Goal: Check status: Check status

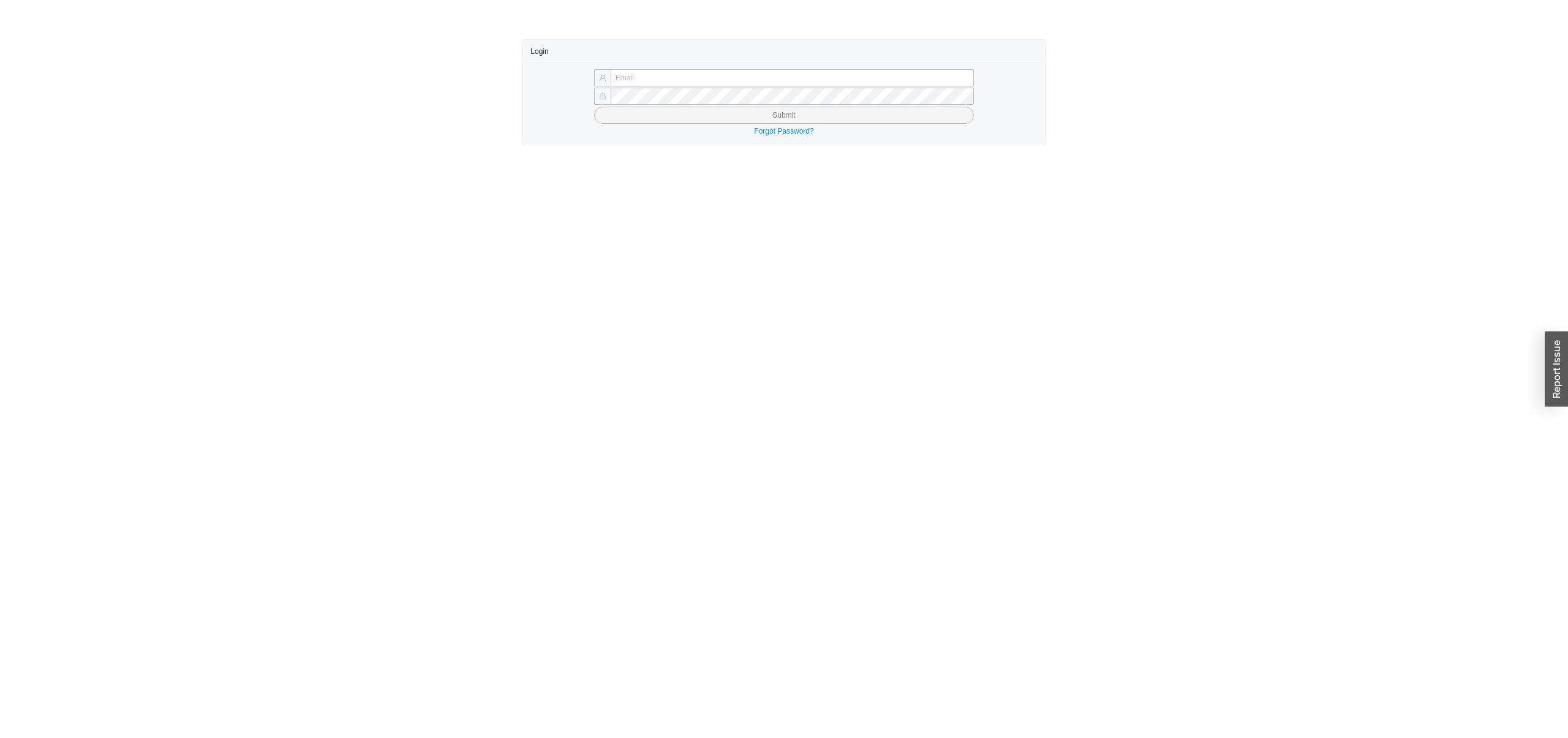
type input "[EMAIL_ADDRESS][DOMAIN_NAME]"
click at [729, 133] on div "Forgot Password?" at bounding box center [784, 131] width 506 height 12
click at [729, 122] on button "Submit" at bounding box center [784, 115] width 380 height 17
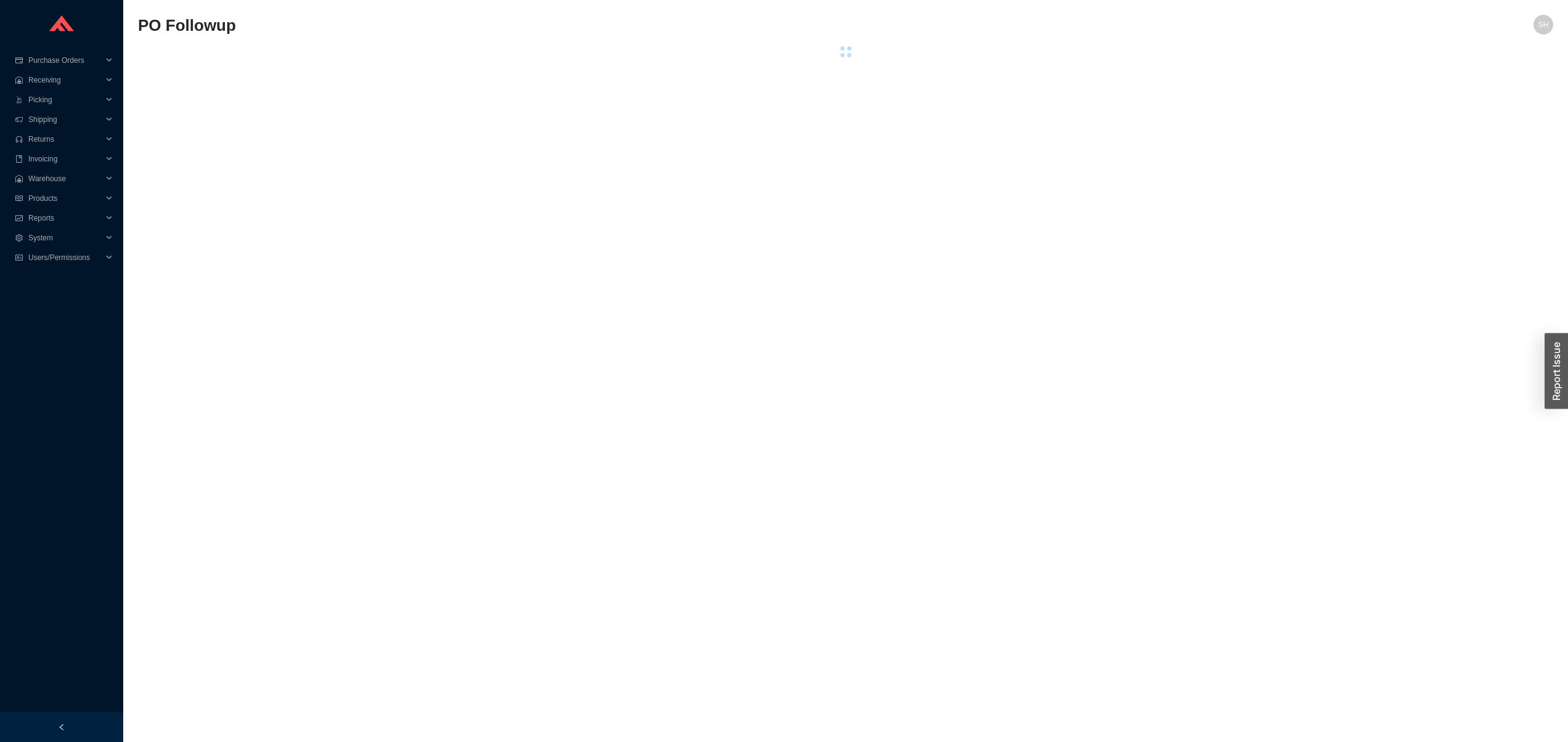
select select "2"
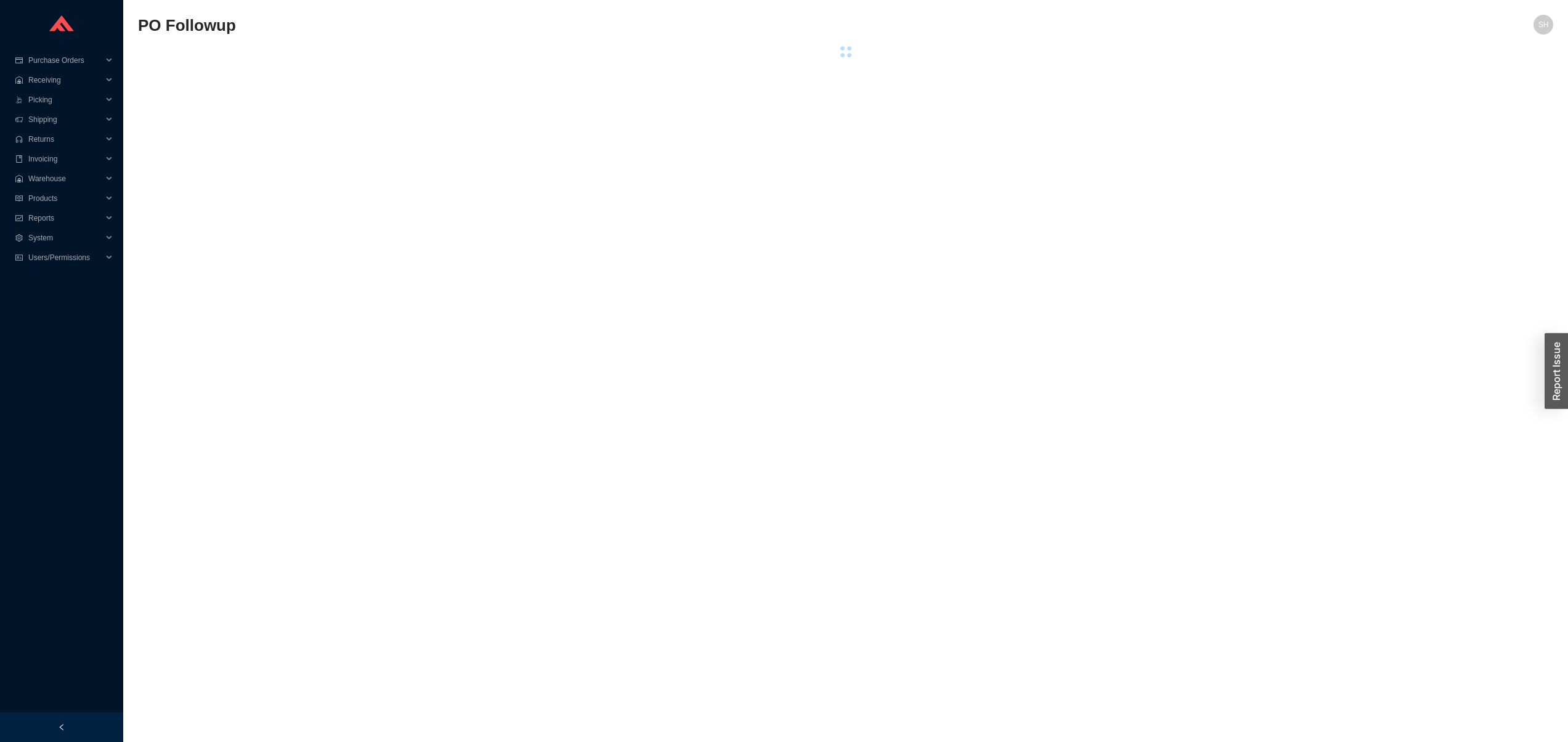
select select "2"
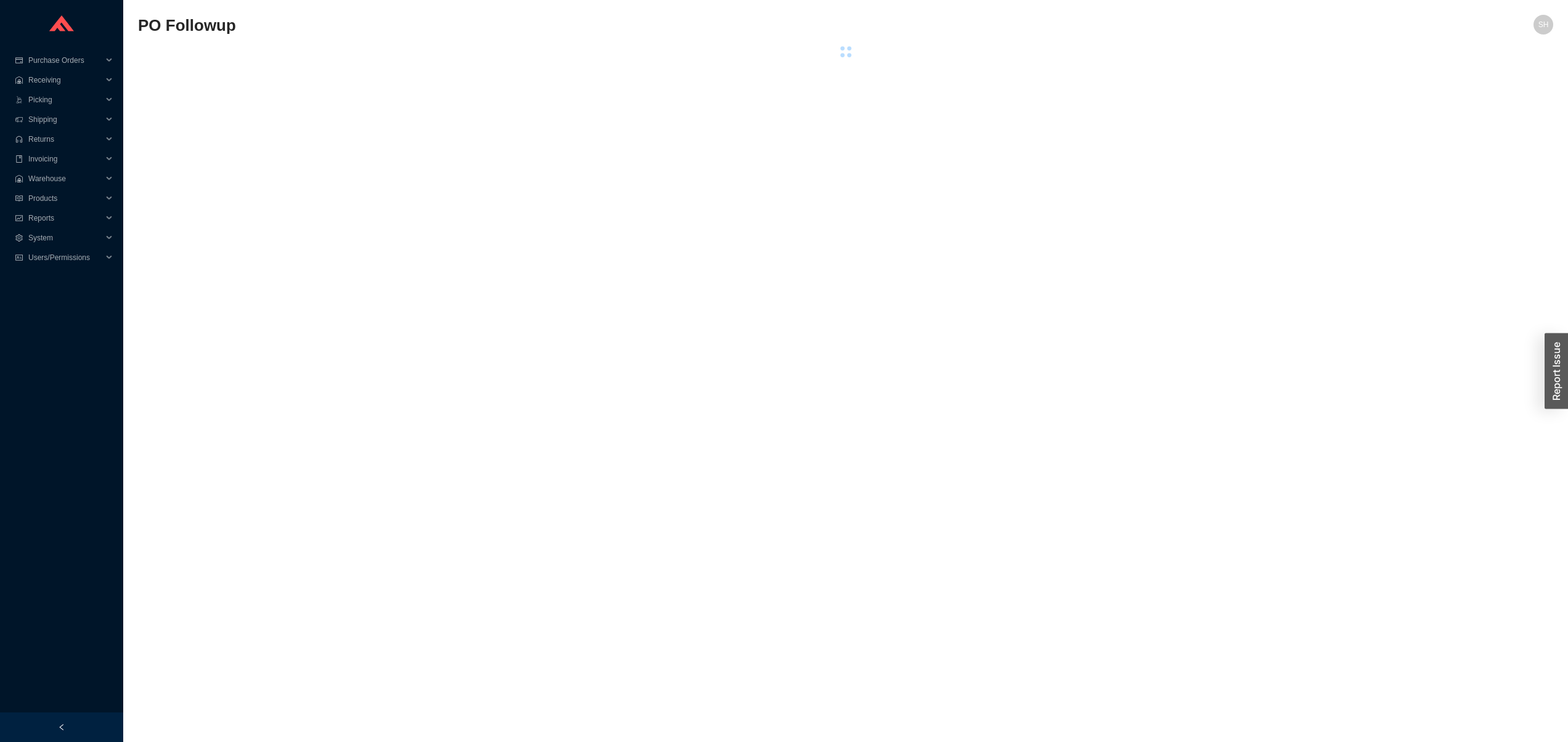
select select "2"
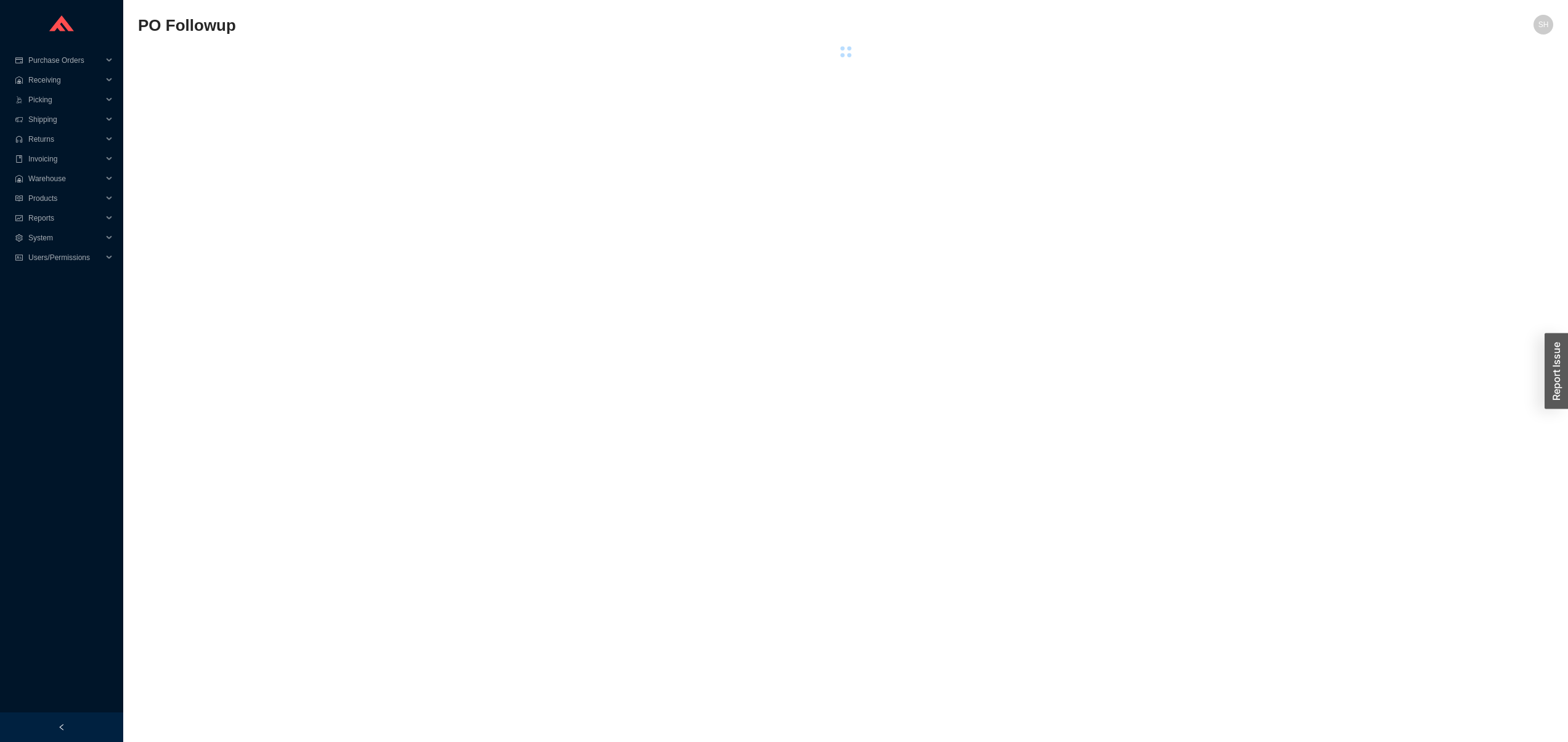
select select "2"
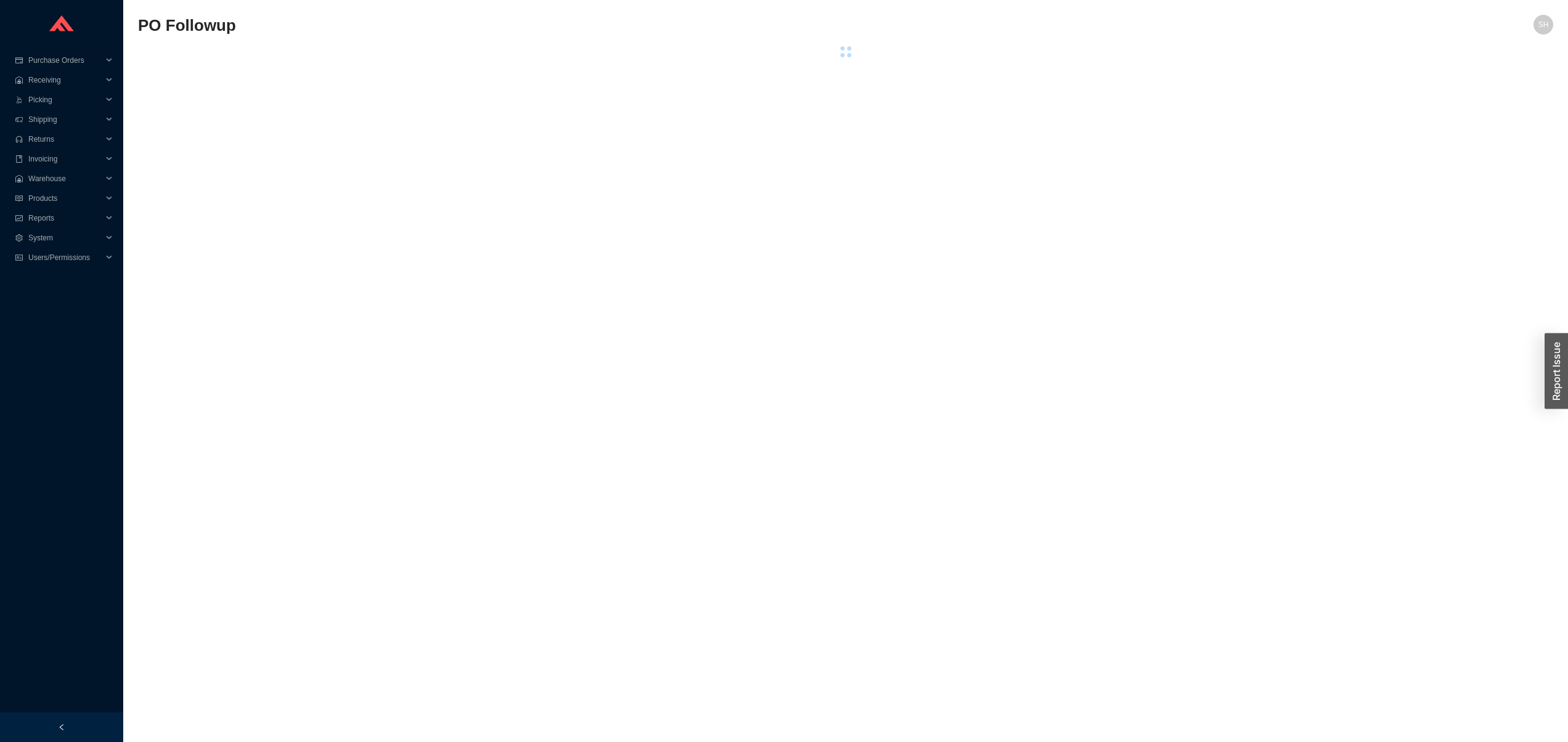
select select "2"
select select "5"
select select "2"
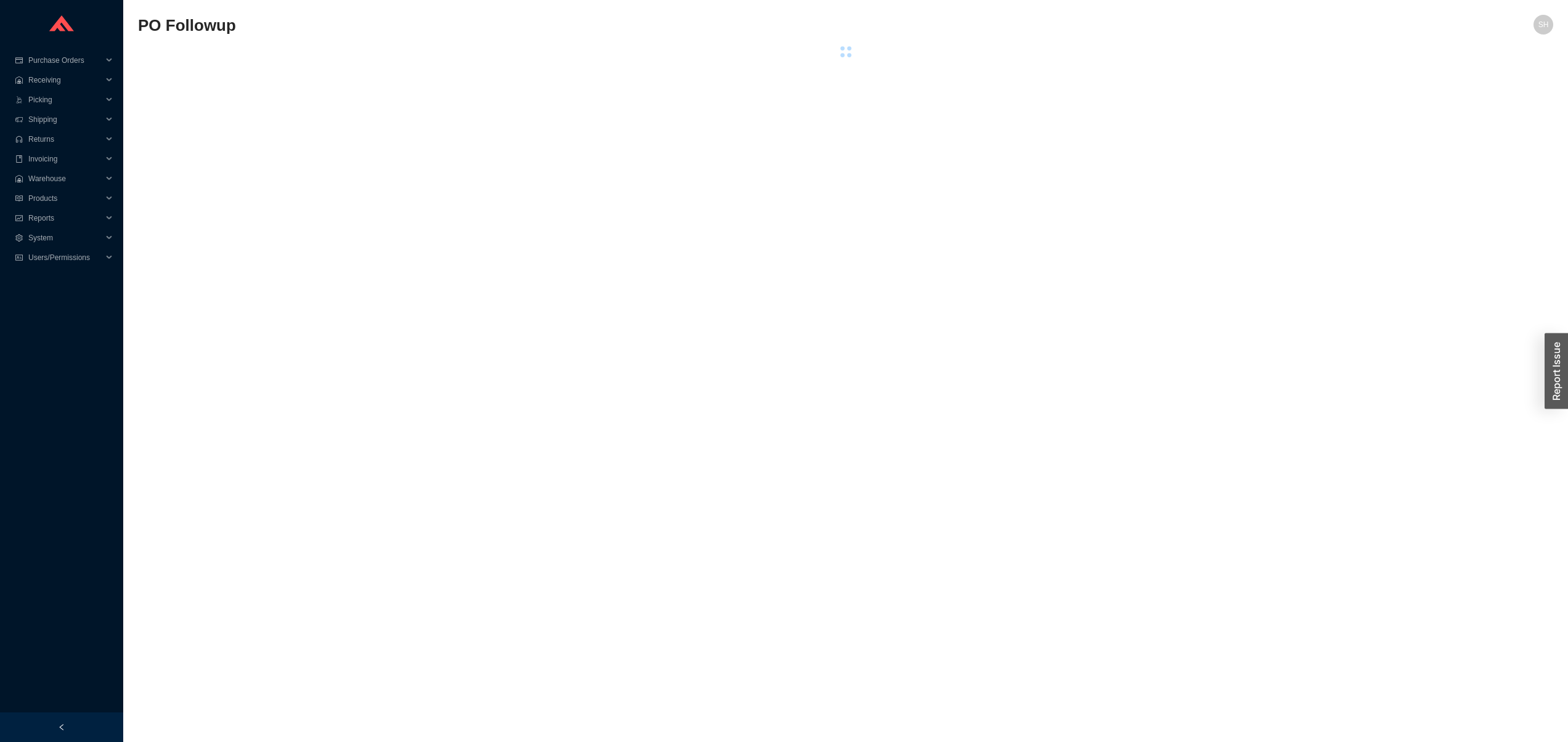
select select "2"
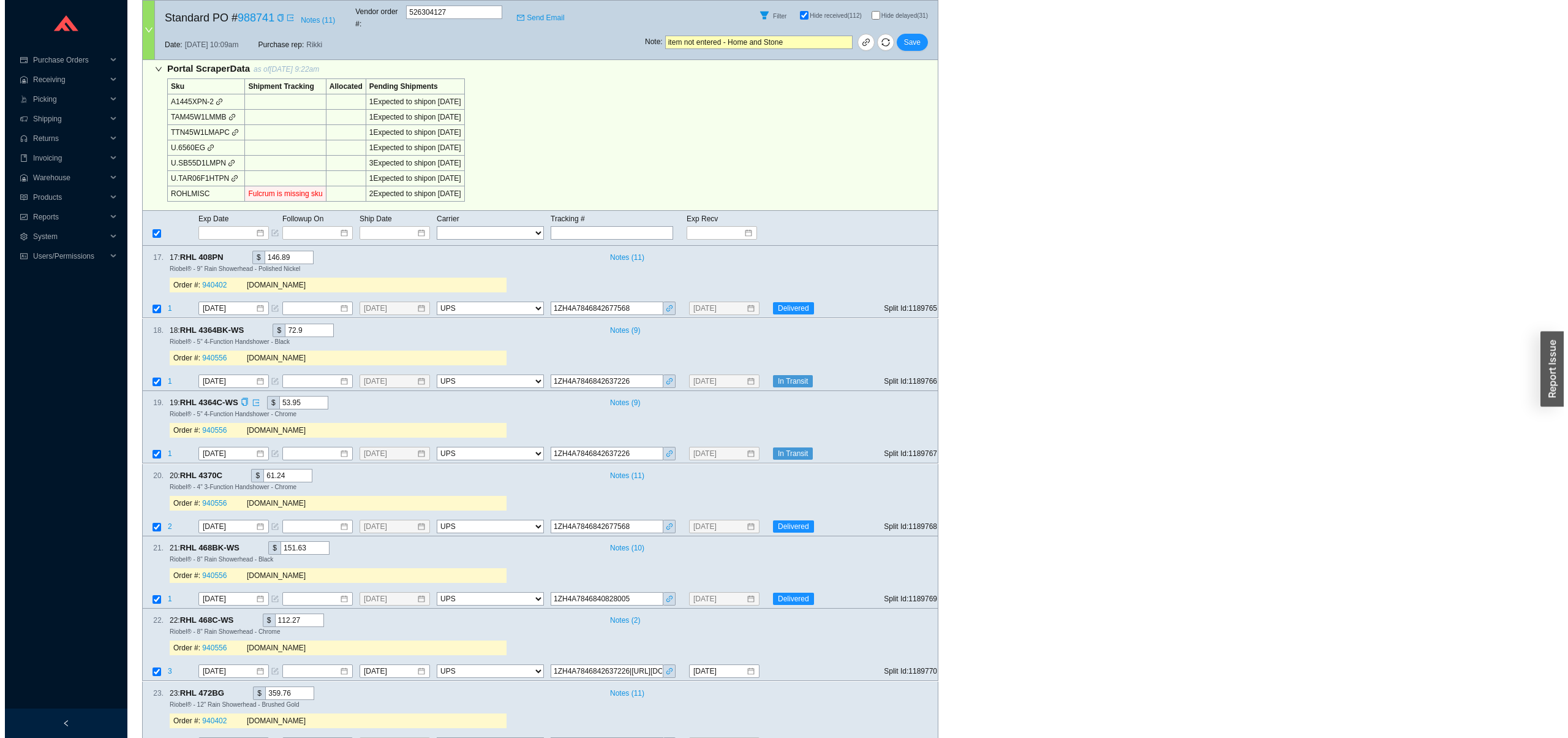
scroll to position [124, 0]
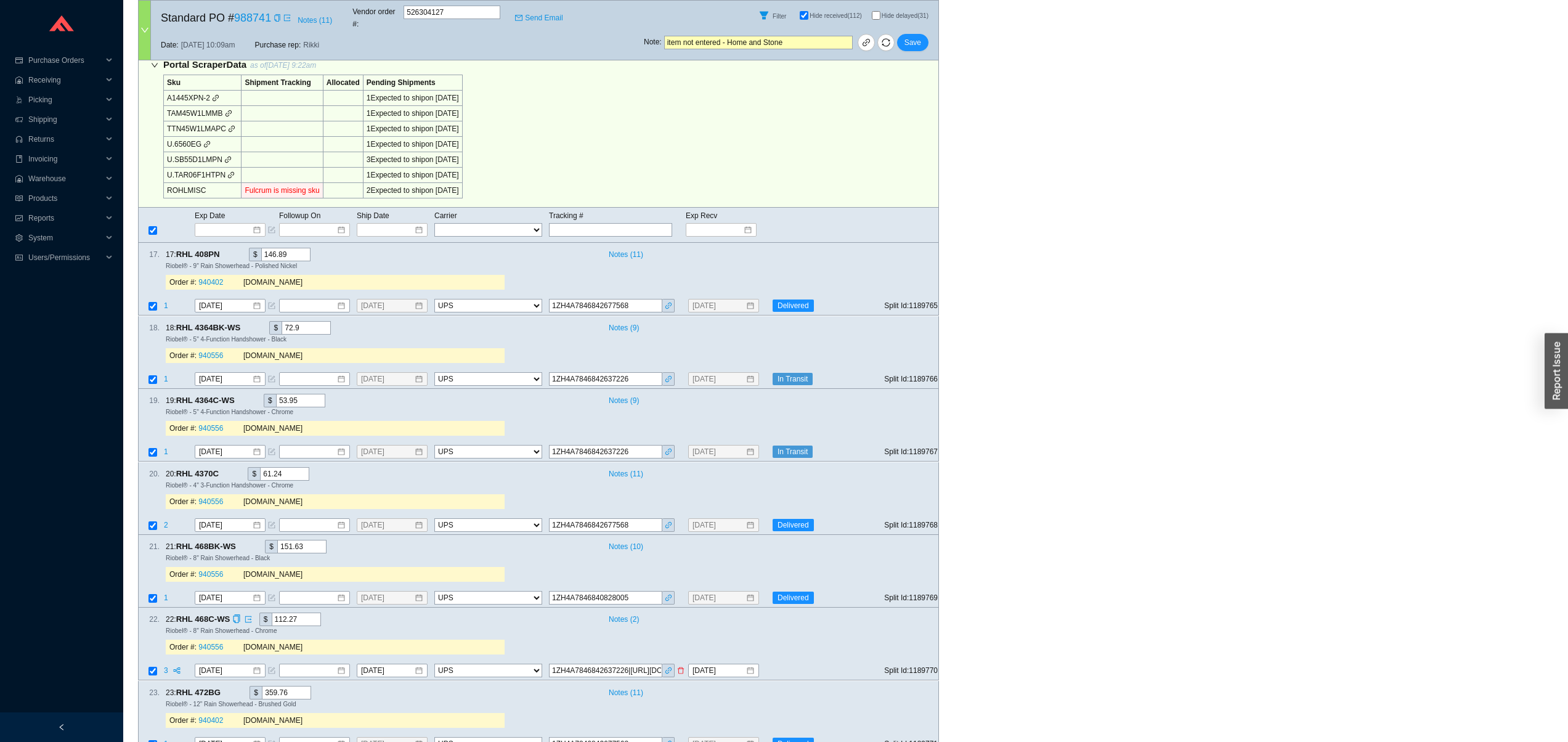
click at [631, 664] on input "1ZH4A7846842637226|http://wwwapps.ups.com/WebTracking/processInputRequest?TypeO…" at bounding box center [605, 671] width 113 height 14
click at [631, 613] on span "Notes ( 2 )" at bounding box center [623, 619] width 30 height 12
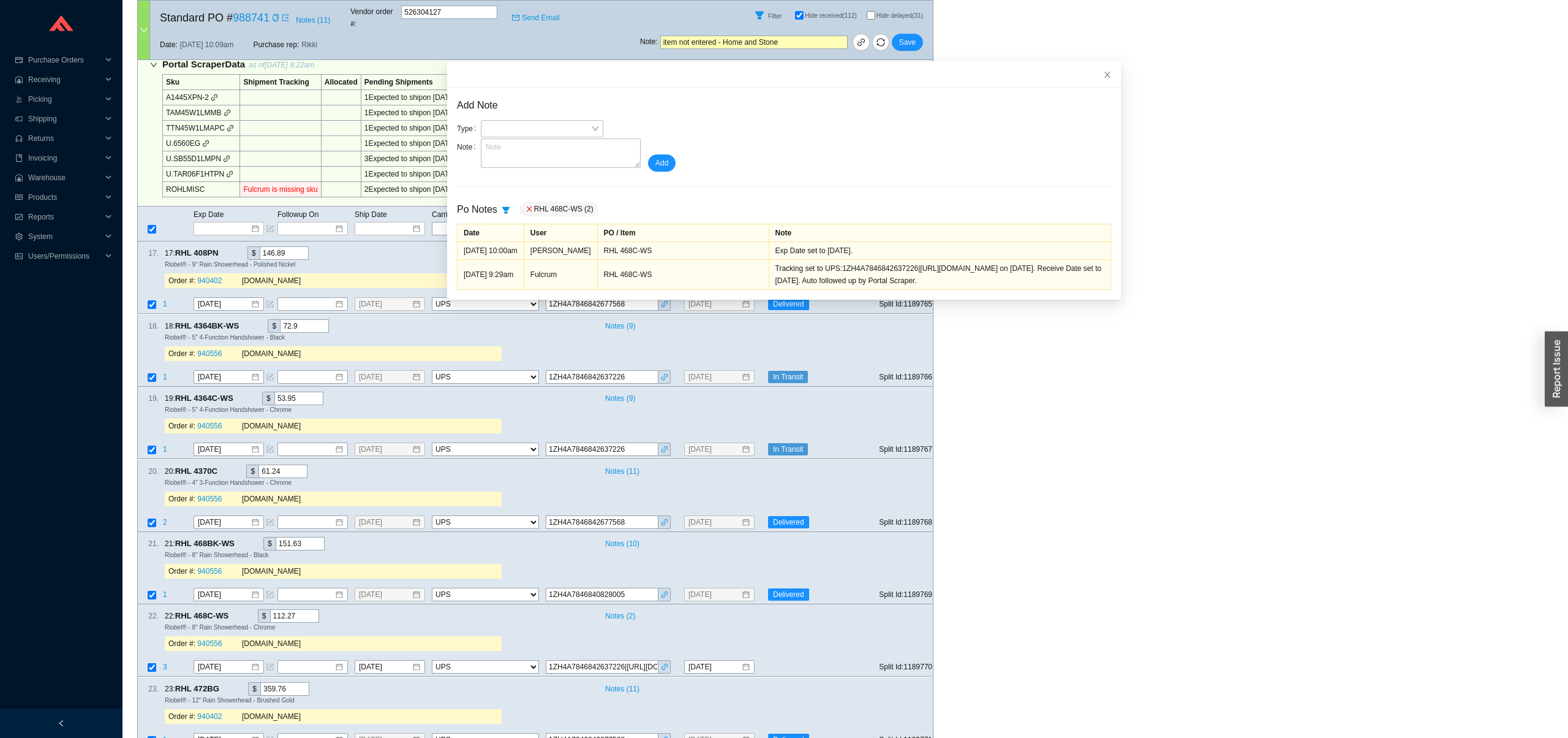
drag, startPoint x: 968, startPoint y: 308, endPoint x: 847, endPoint y: 294, distance: 121.8
click at [847, 287] on div "Tracking set to UPS:1ZH4A7846842637226|http://wwwapps.ups.com/WebTracking/proce…" at bounding box center [940, 274] width 329 height 24
click at [875, 287] on div "Tracking set to UPS:1ZH4A7846842637226|http://wwwapps.ups.com/WebTracking/proce…" at bounding box center [940, 274] width 329 height 24
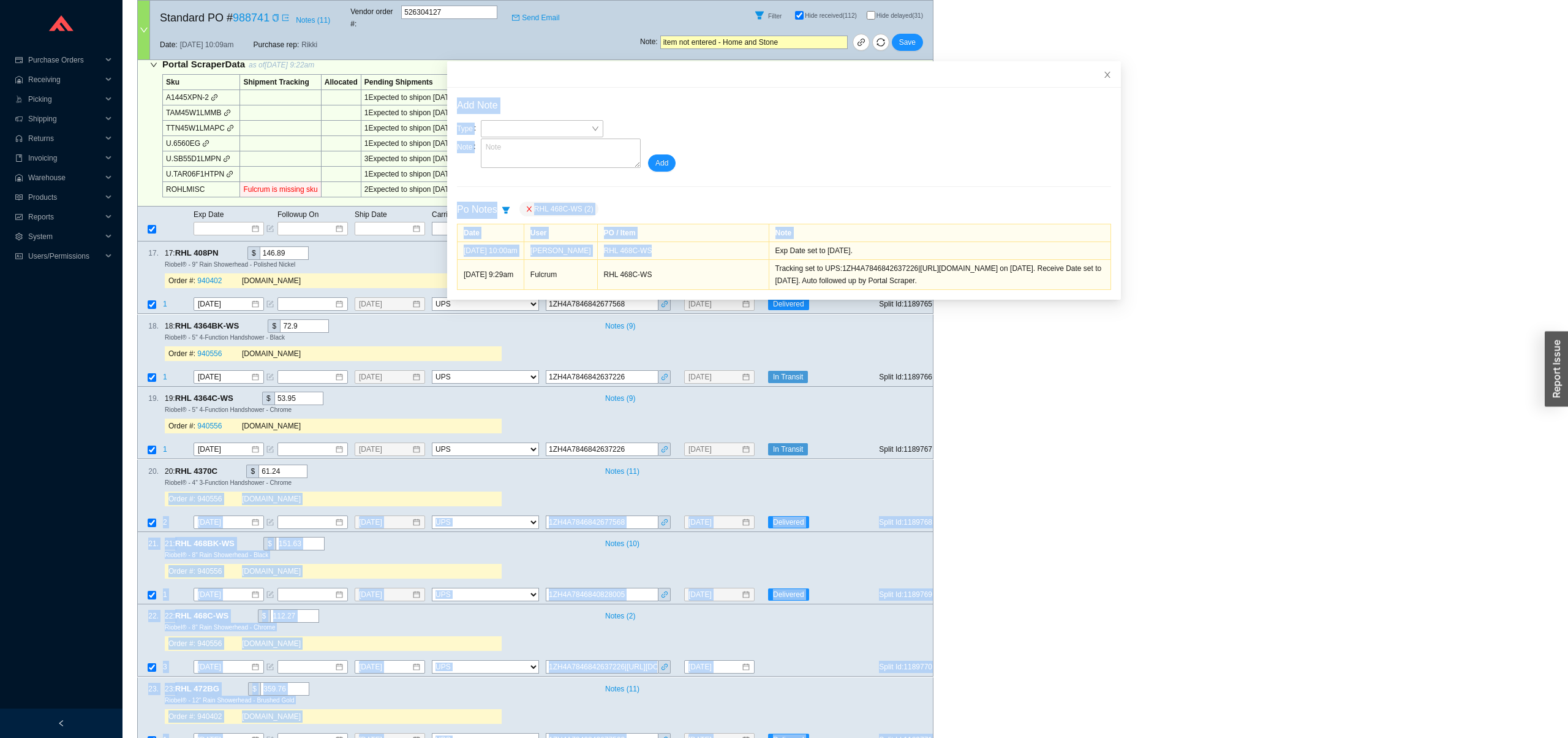
drag, startPoint x: 731, startPoint y: 249, endPoint x: 1419, endPoint y: 491, distance: 729.3
click at [1419, 491] on body "Purchase Orders .warehouse_svg__a{fill:none;stroke:currentColor;stroke-linecap:…" at bounding box center [779, 245] width 1559 height 738
click at [786, 623] on div "Riobel® - 8" Rain Showerhead - Chrome" at bounding box center [544, 627] width 758 height 8
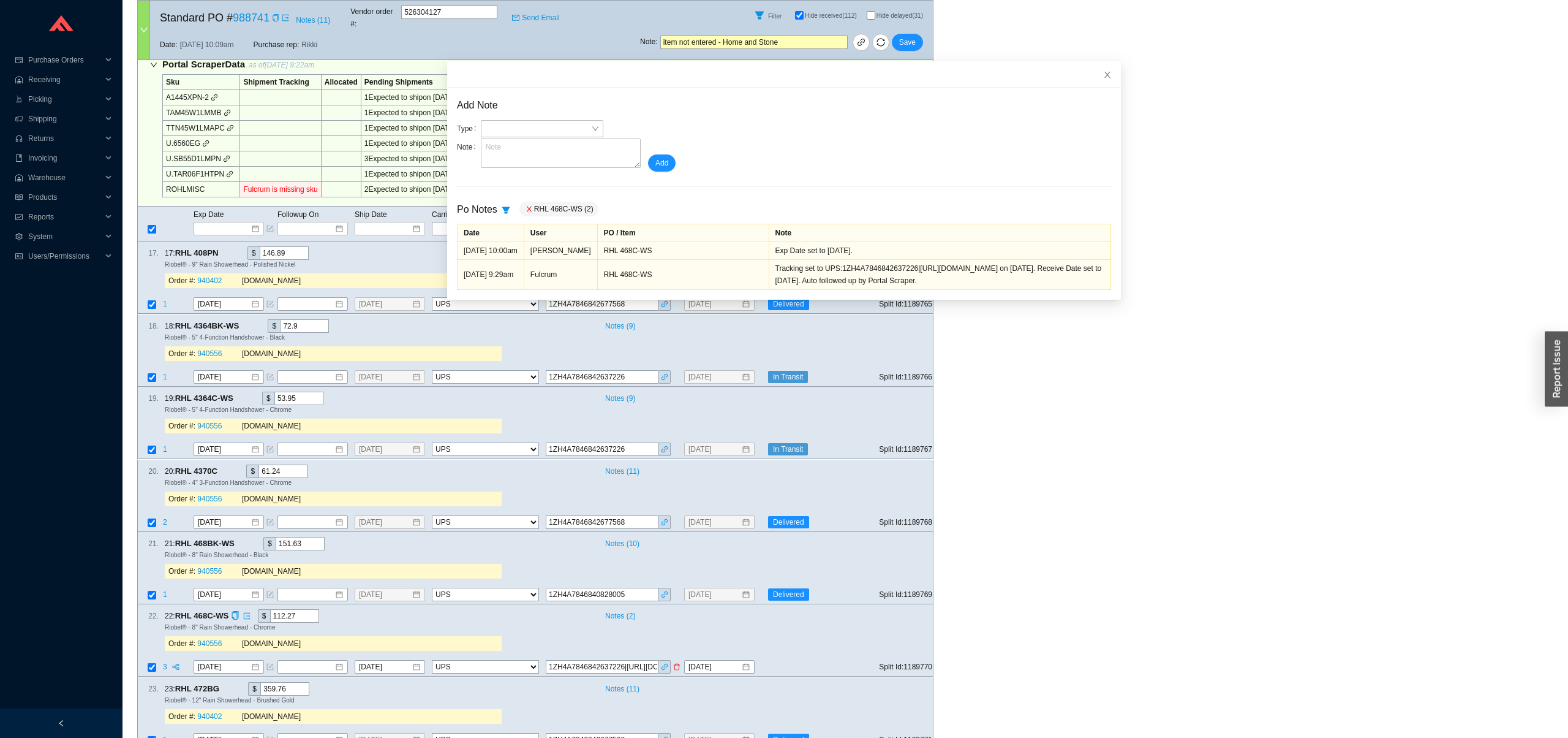
click at [635, 660] on input "1ZH4A7846842637226|http://wwwapps.ups.com/WebTracking/processInputRequest?TypeO…" at bounding box center [602, 667] width 113 height 13
click at [631, 660] on input "1ZH4A7846842637226|http://wwwapps.ups.com/WebTracking/processInputRequest?TypeO…" at bounding box center [602, 667] width 113 height 13
type input "1ZH4A7846842637226"
click at [707, 695] on div "23 . 23 : RHL 472BG $ 359.76 Notes ( 11 ) Riobel® - 12" Rain Showerhead - Brush…" at bounding box center [530, 705] width 786 height 47
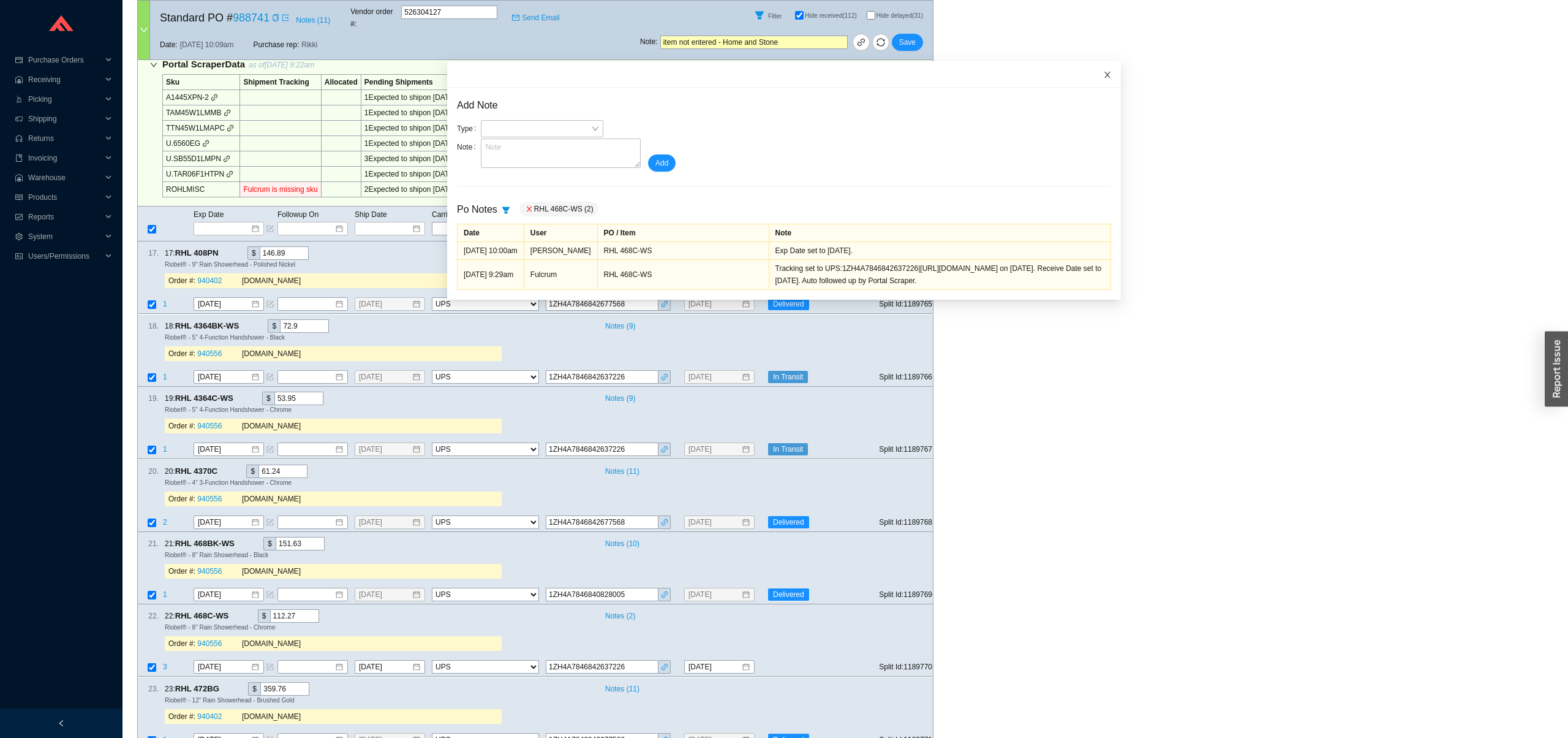
click at [1104, 74] on icon "close" at bounding box center [1108, 75] width 6 height 6
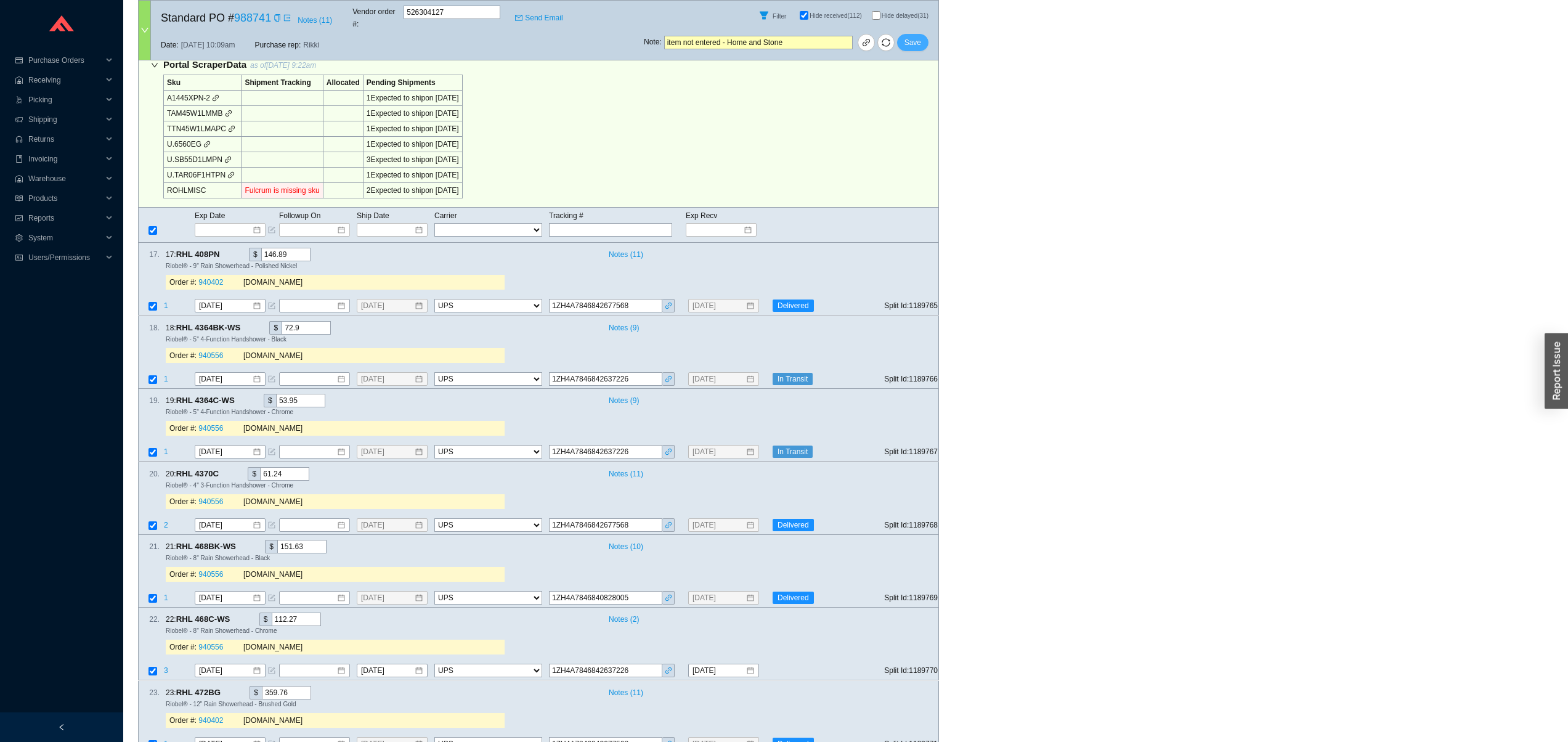
click at [919, 36] on span "Save" at bounding box center [912, 42] width 17 height 12
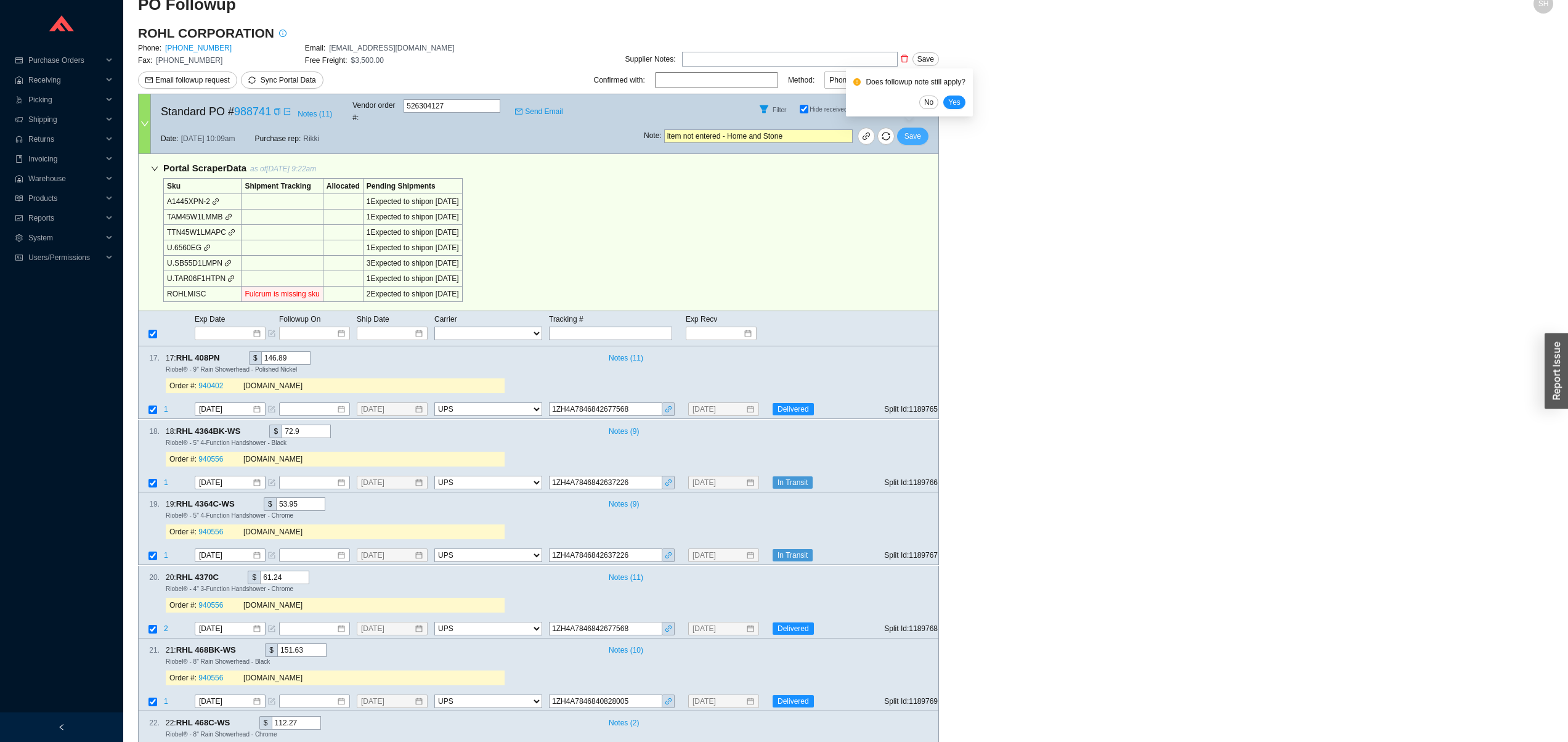
scroll to position [21, 0]
click at [965, 99] on button "Yes" at bounding box center [954, 101] width 22 height 14
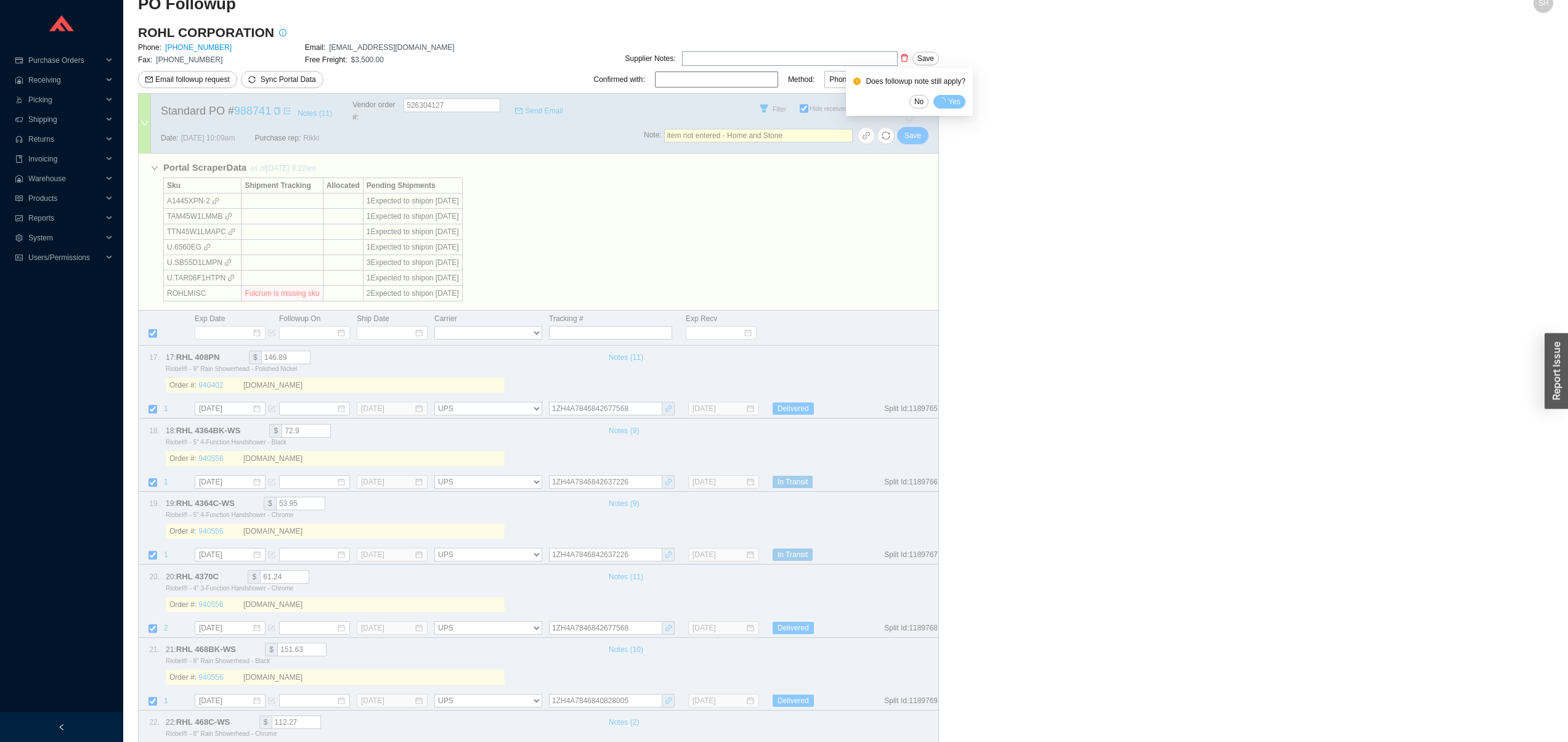
select select "2"
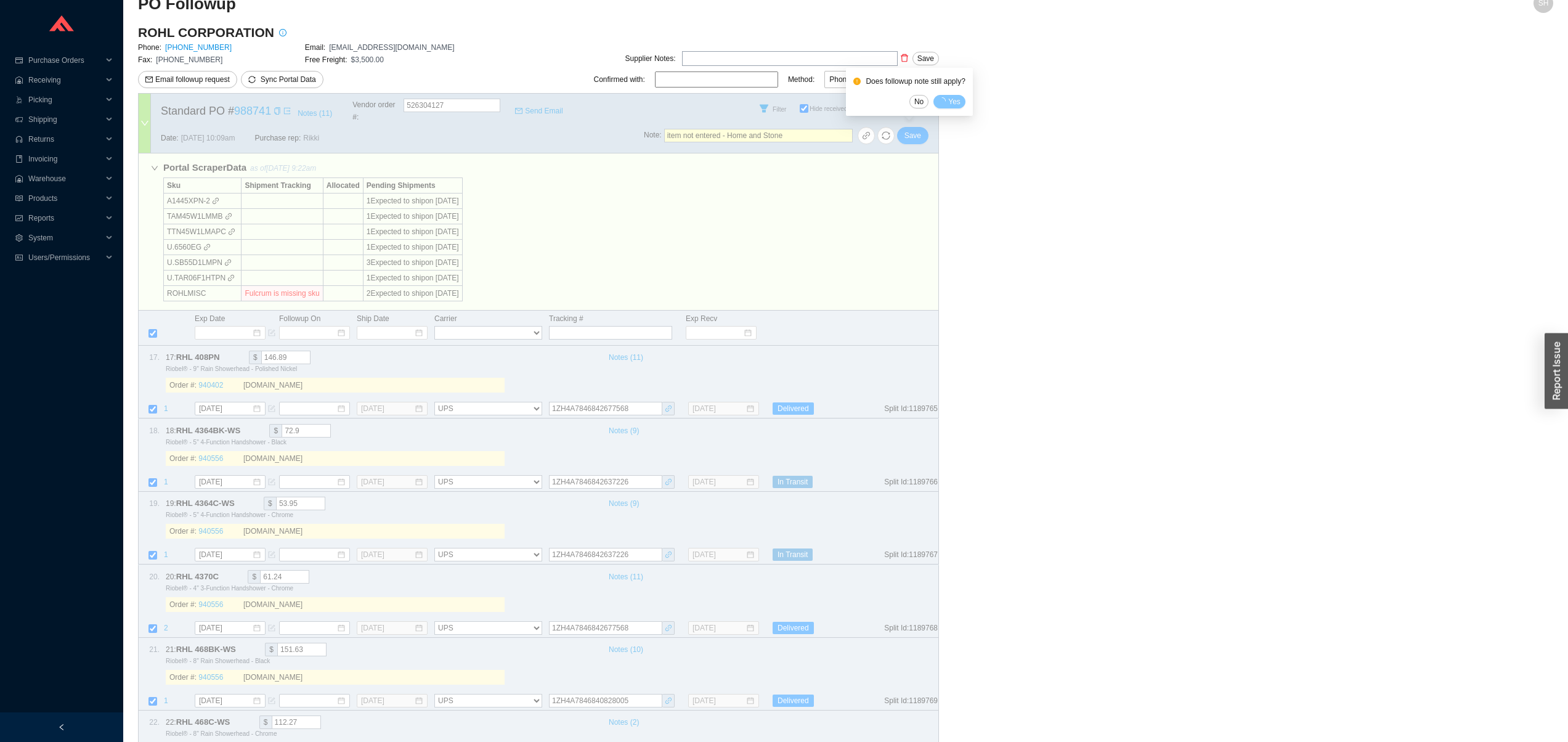
select select "2"
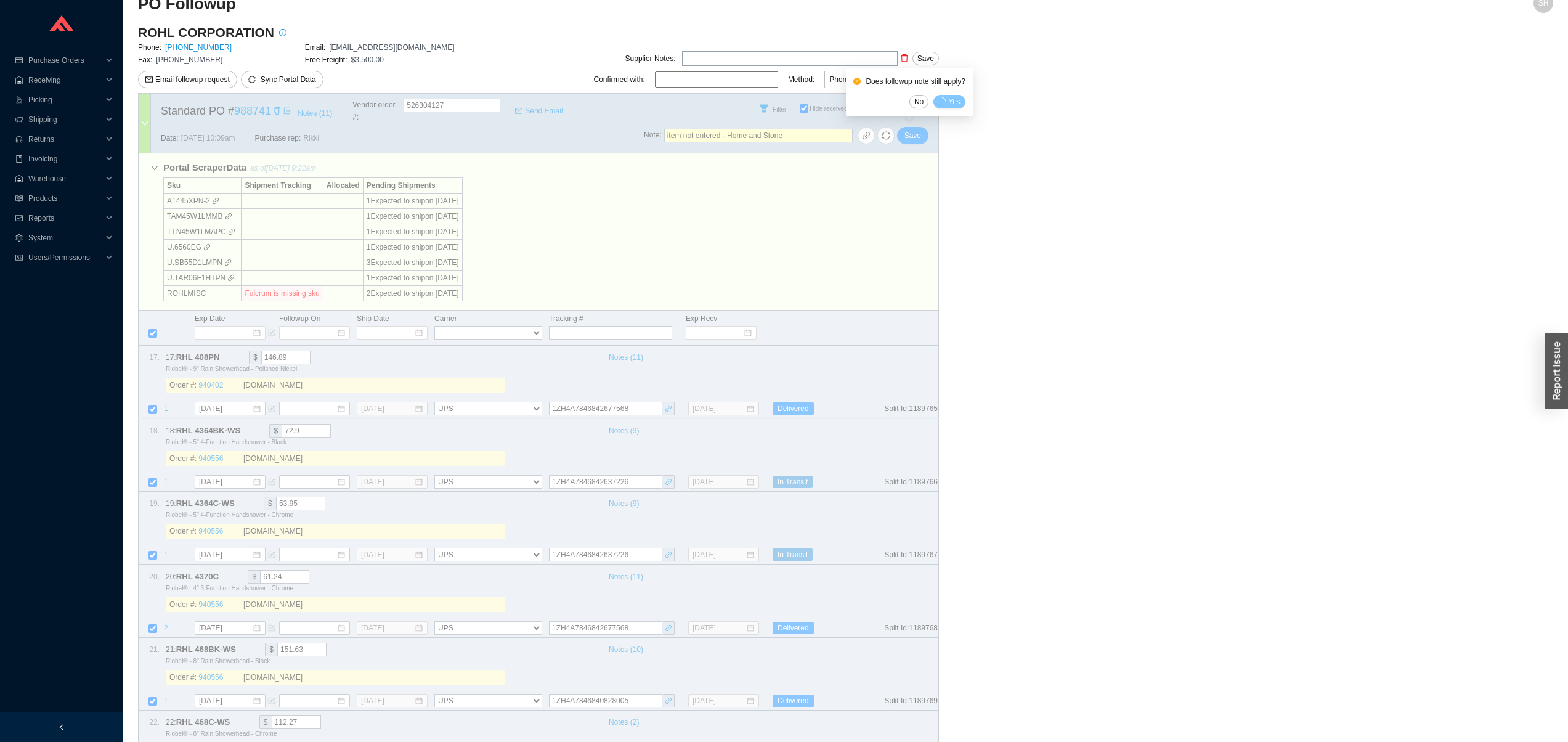
select select "2"
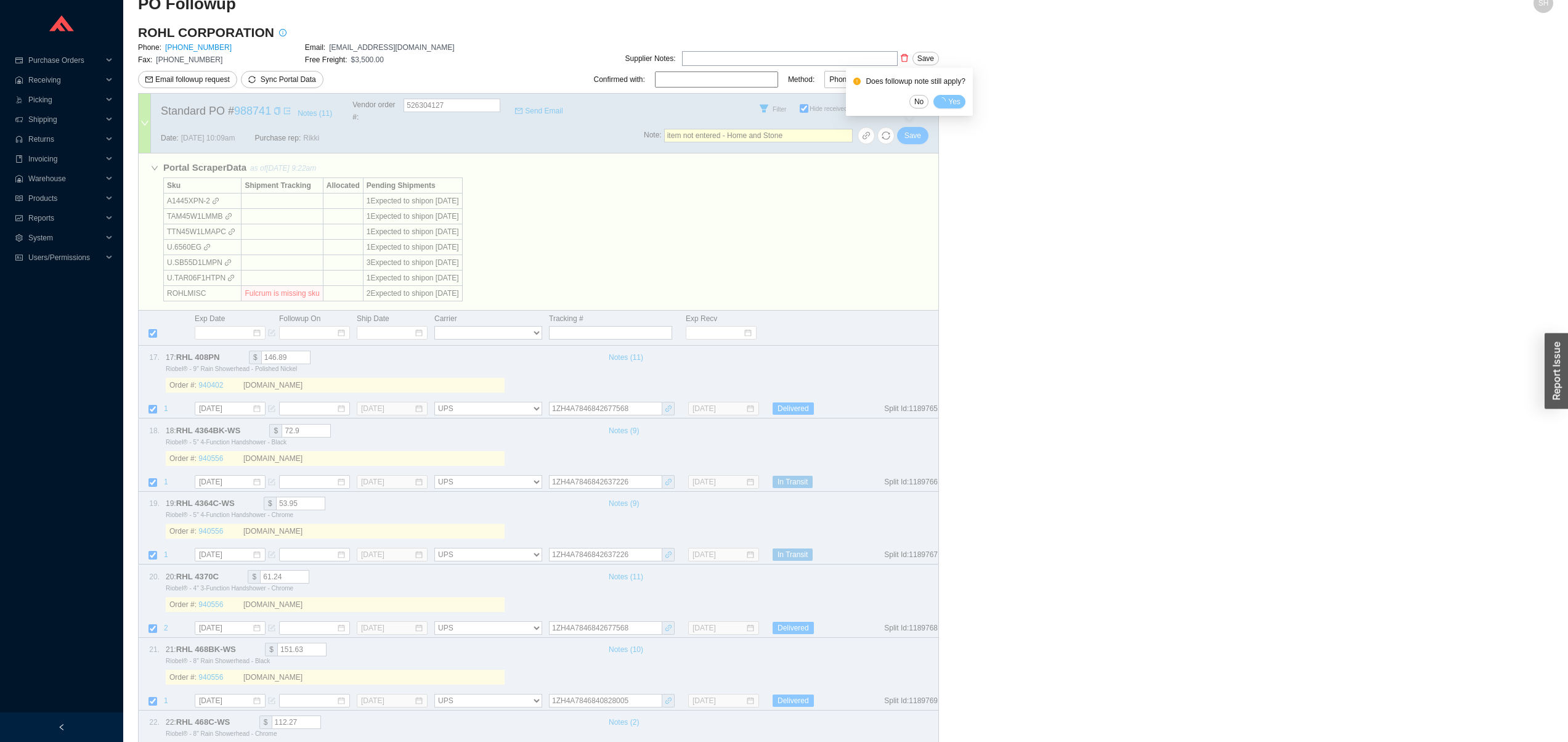
select select "2"
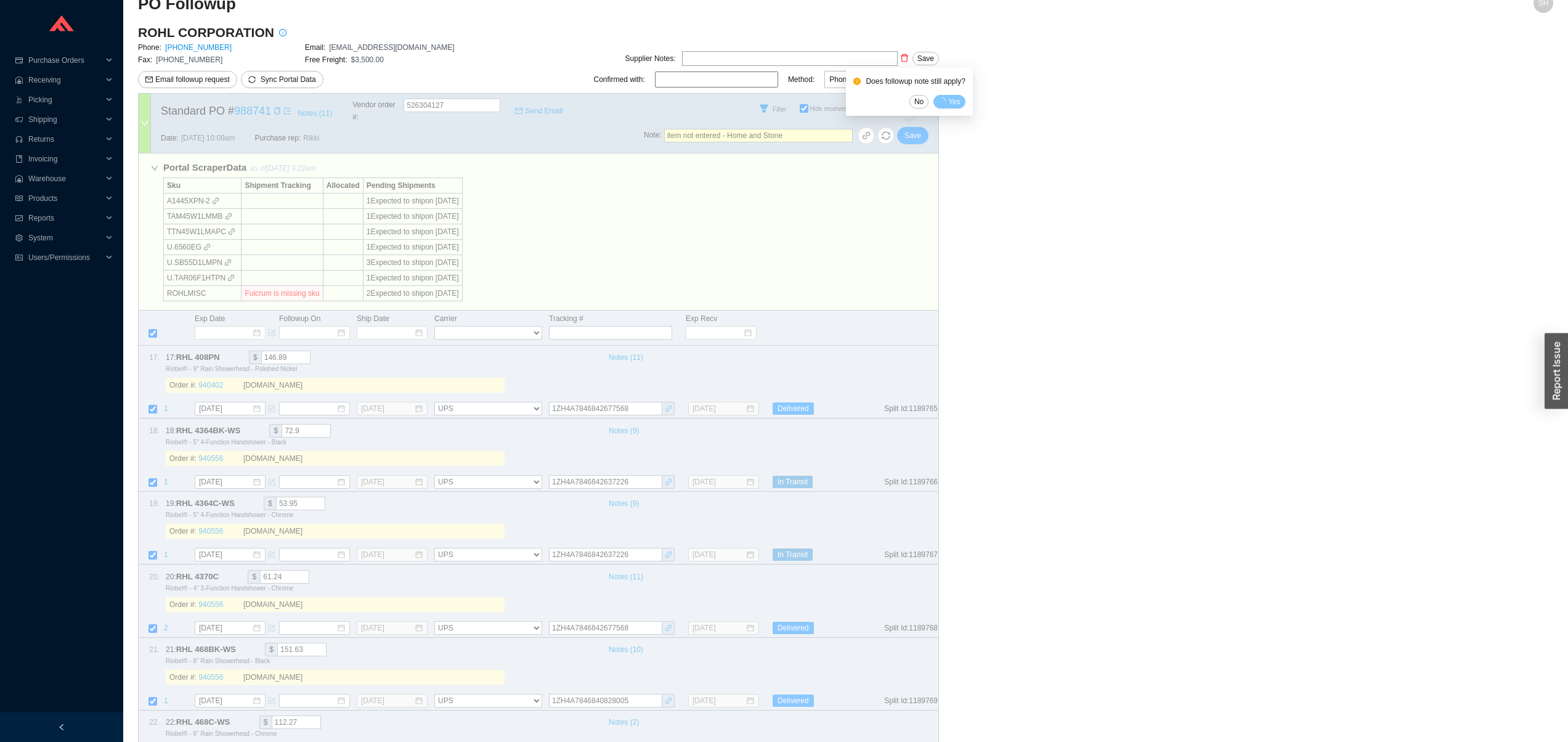
select select "2"
select select "5"
select select "2"
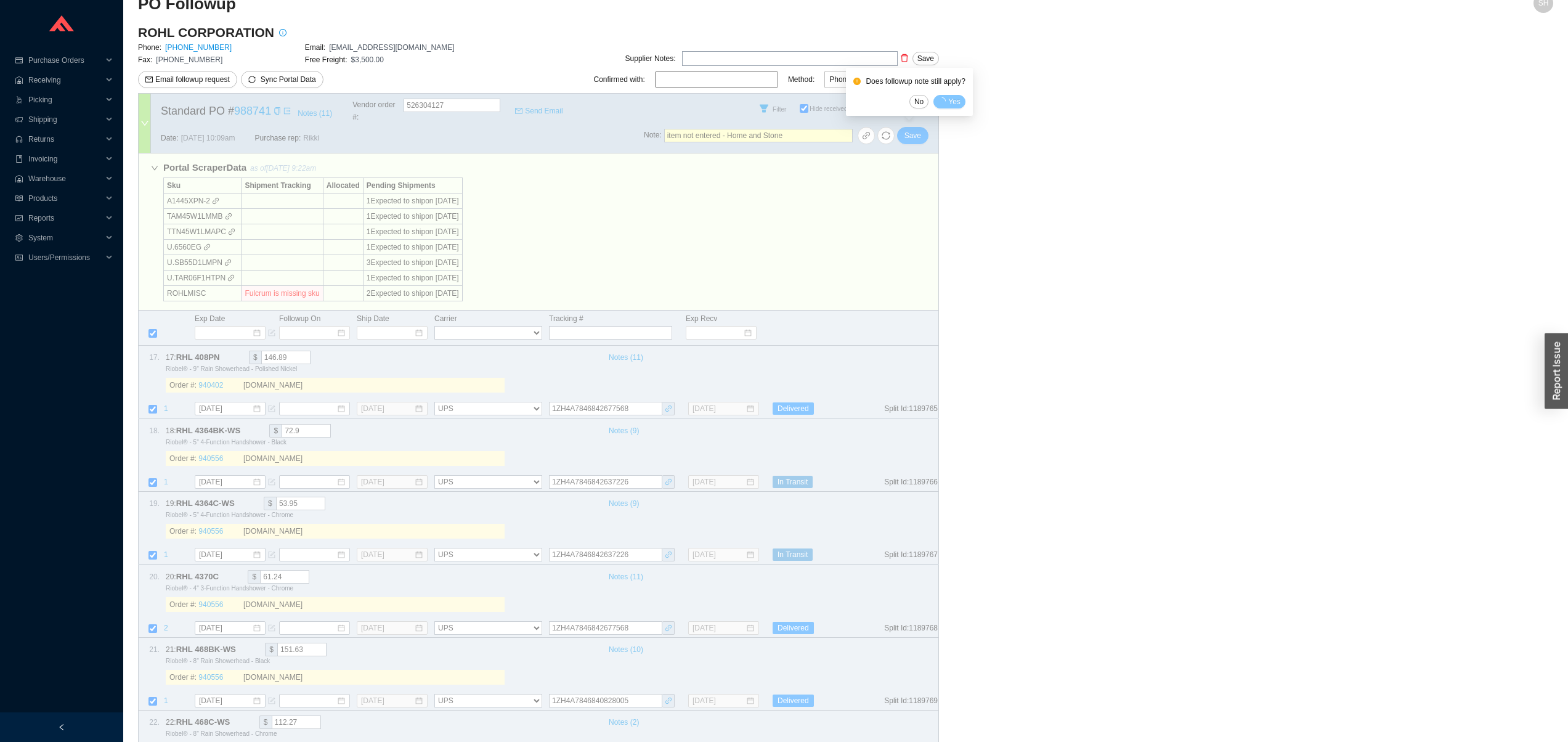
select select "2"
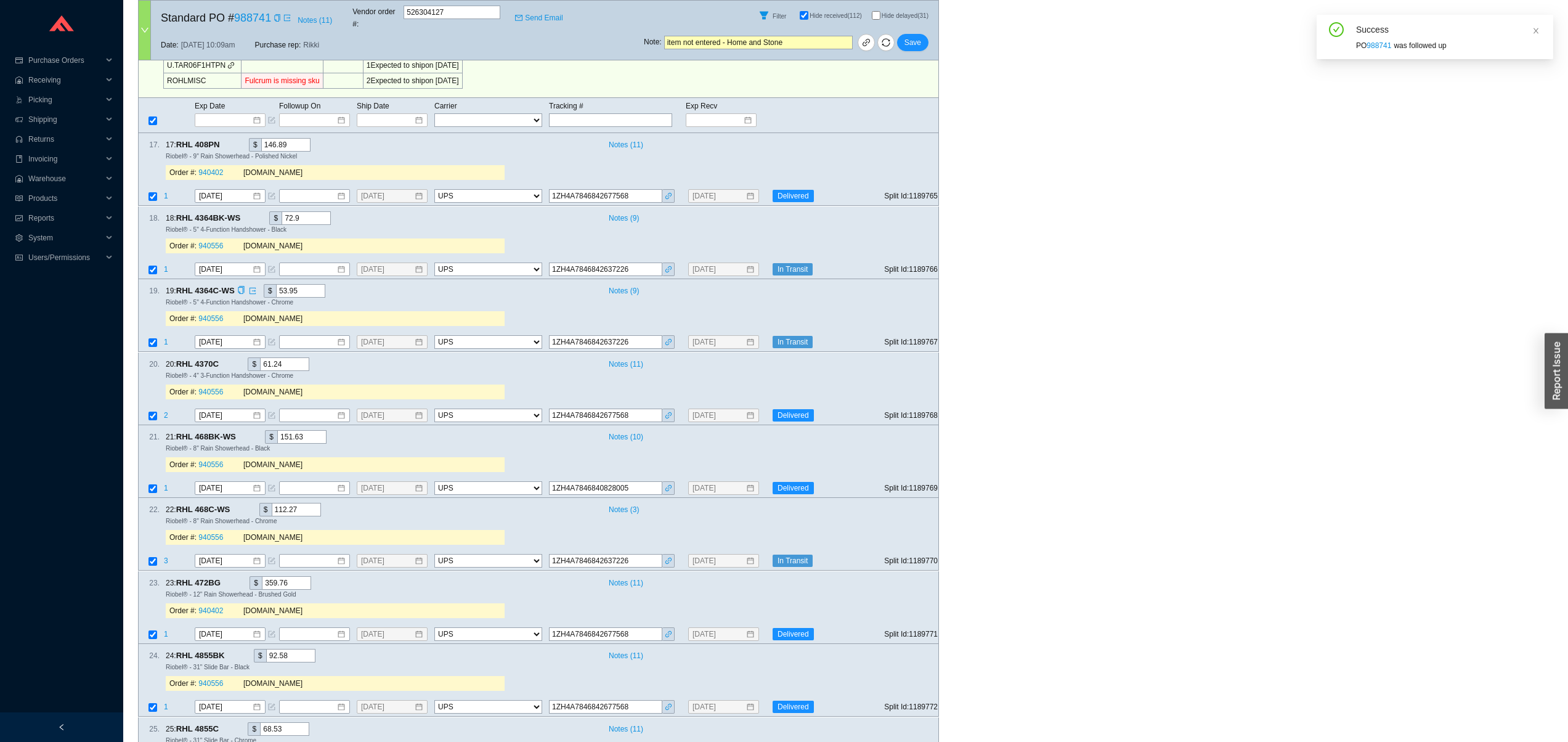
scroll to position [235, 0]
click at [634, 503] on span "Notes ( 3 )" at bounding box center [623, 509] width 30 height 12
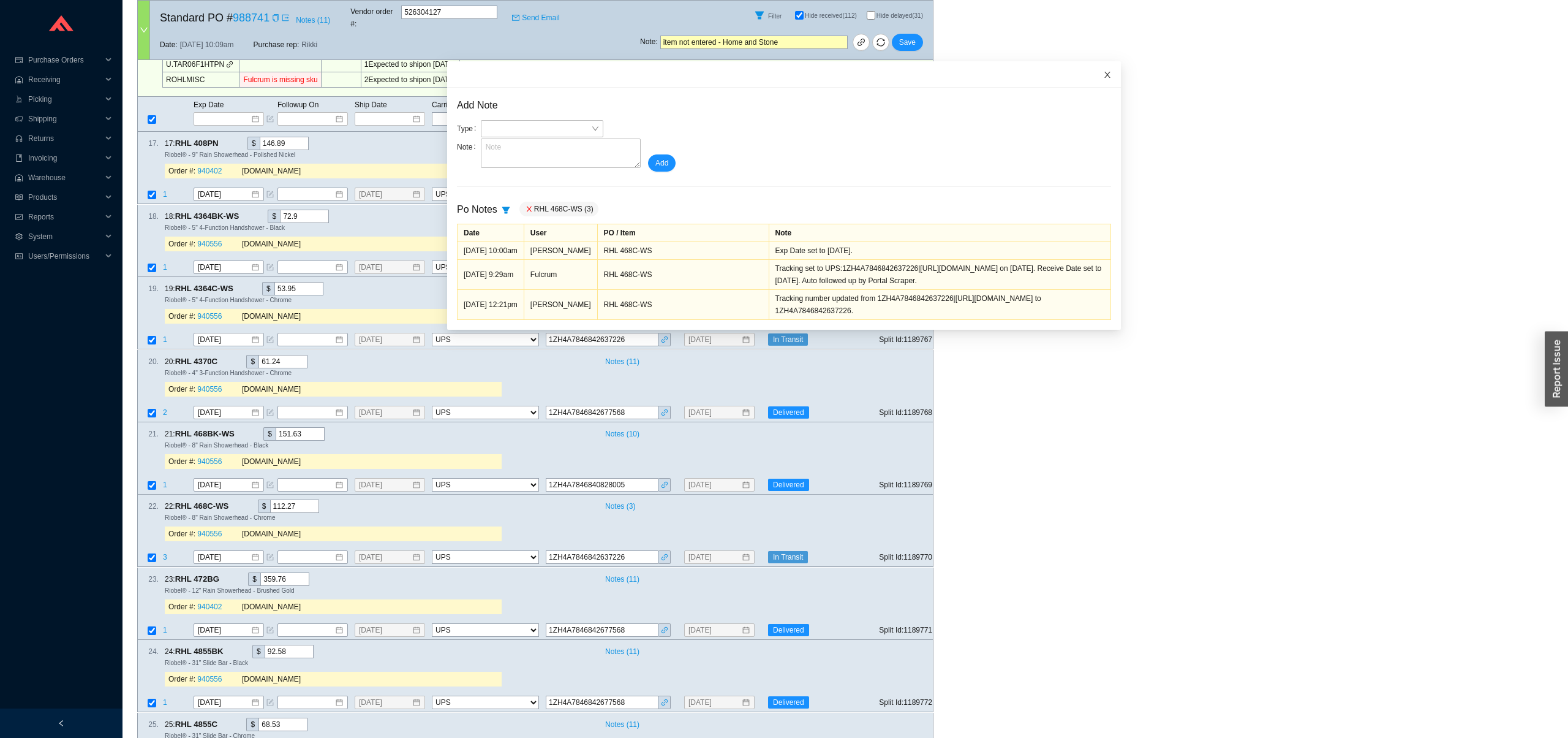
click at [1094, 79] on span "Close" at bounding box center [1108, 75] width 27 height 27
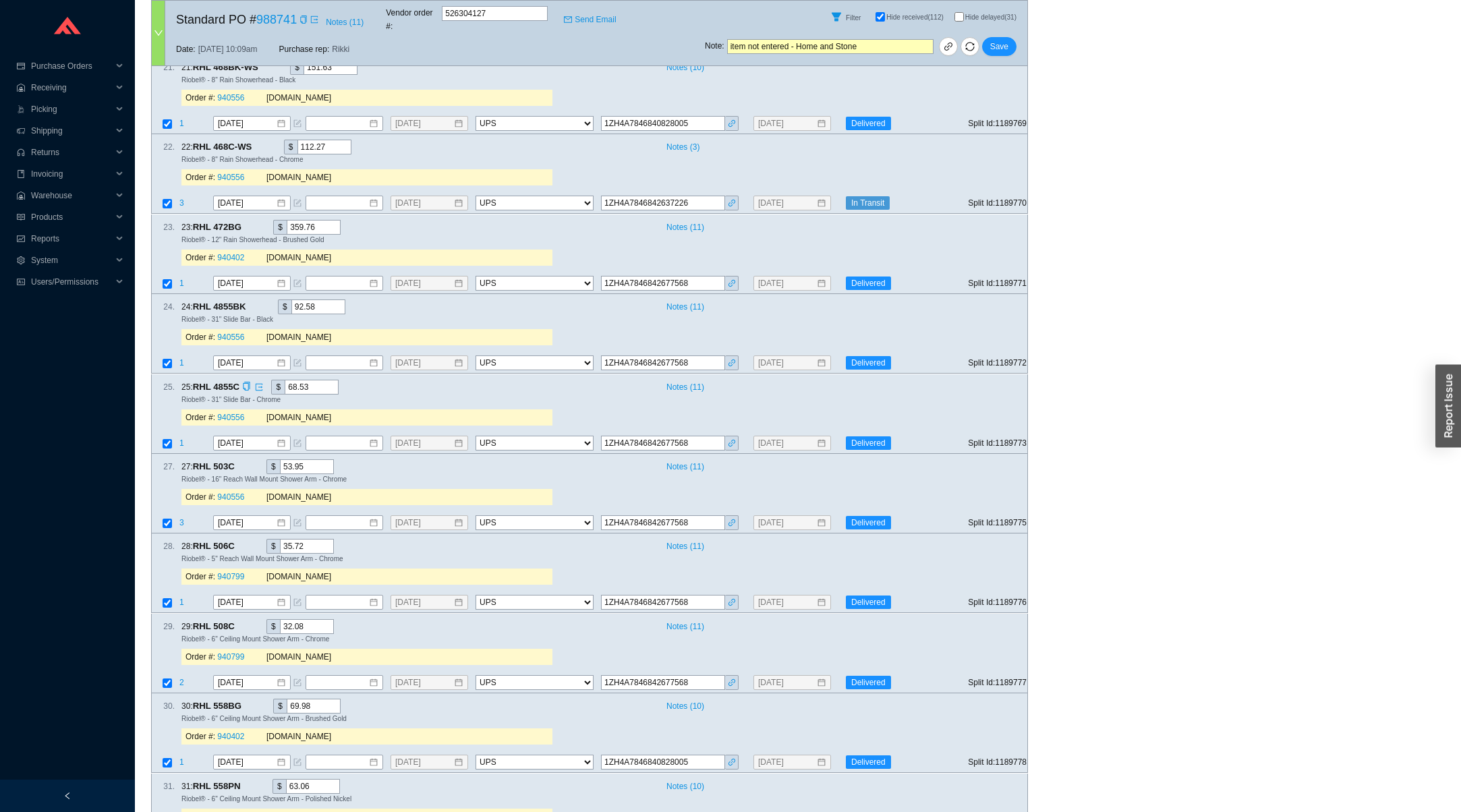
scroll to position [665, 0]
click at [215, 222] on span "RHL 472BG" at bounding box center [224, 229] width 61 height 15
copy span "472BG"
click at [238, 142] on span "RHL 468C-WS" at bounding box center [228, 149] width 71 height 15
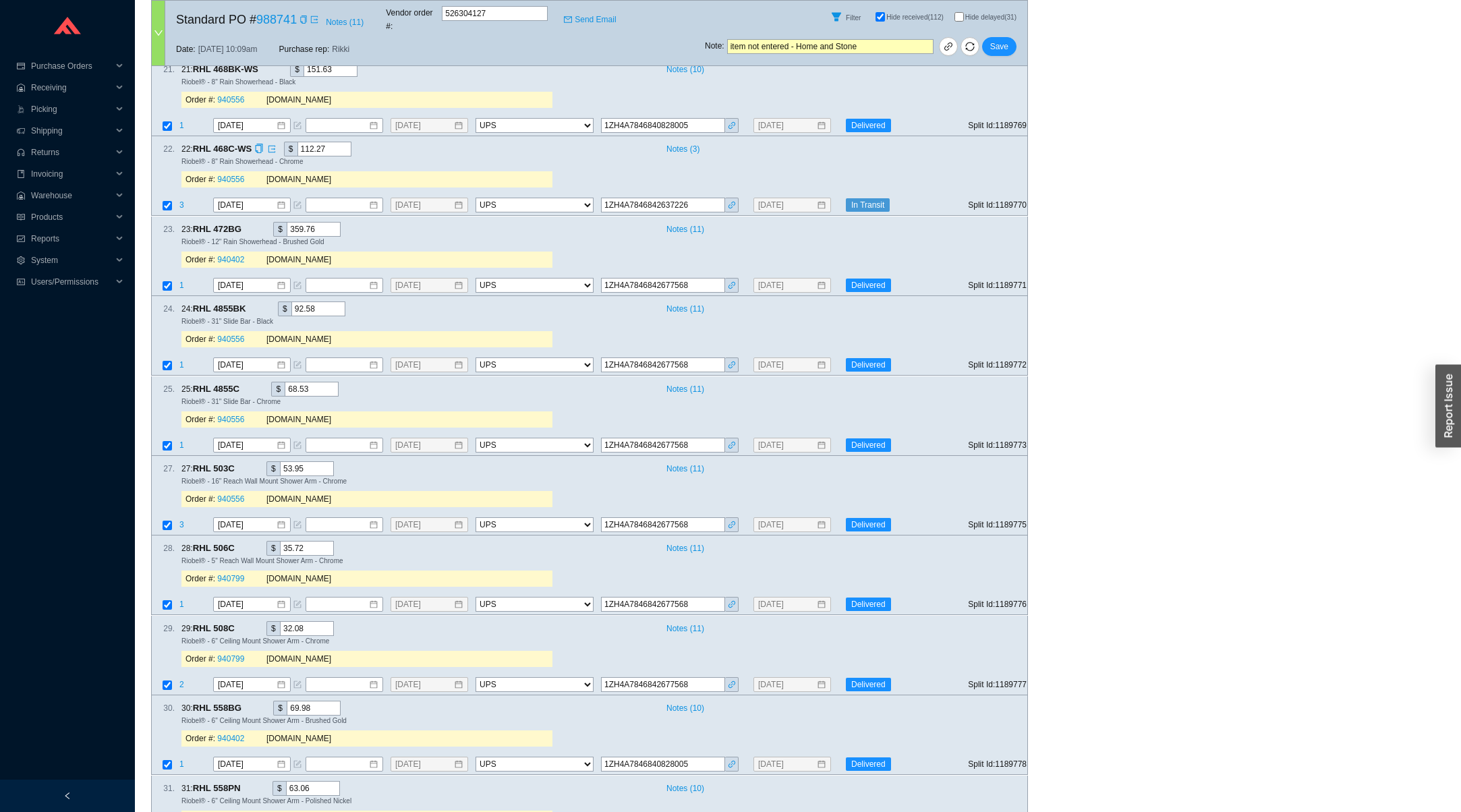
click at [238, 142] on span "RHL 468C-WS" at bounding box center [228, 149] width 71 height 15
click at [231, 142] on span "RHL 468C-WS" at bounding box center [228, 149] width 71 height 15
copy span "468C"
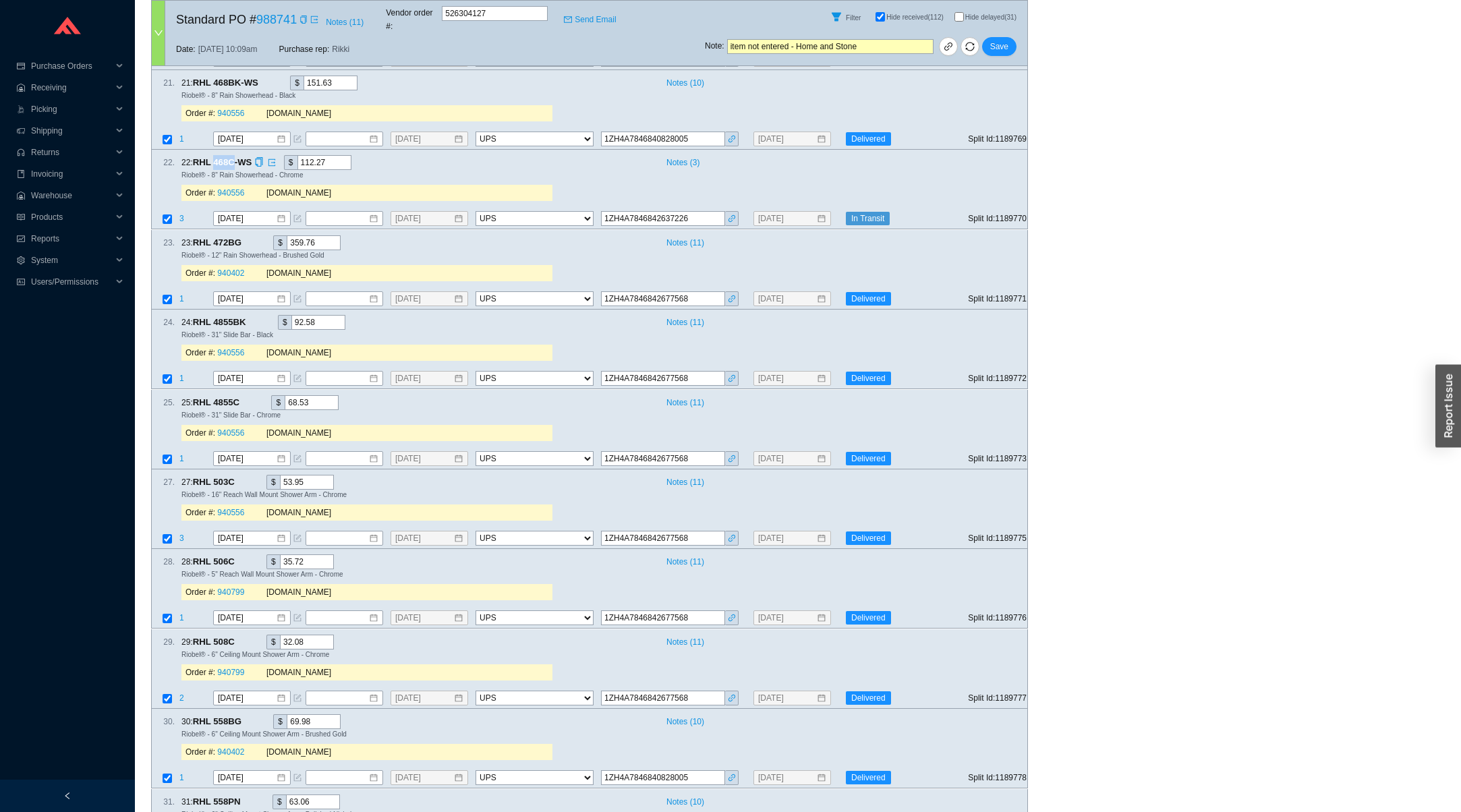
scroll to position [651, 0]
click at [263, 159] on icon "copy" at bounding box center [259, 163] width 8 height 8
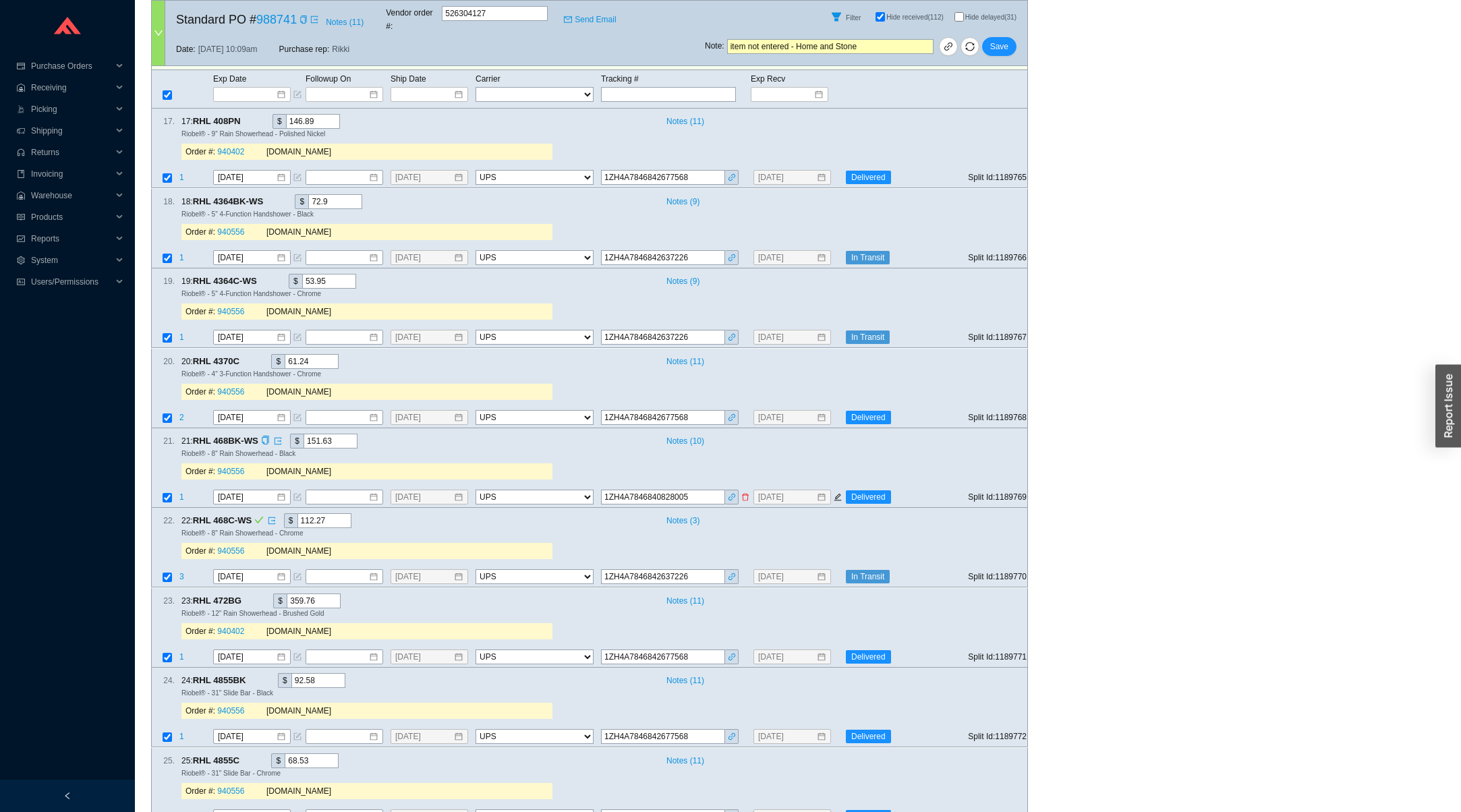
scroll to position [0, 0]
